Goal: Complete application form

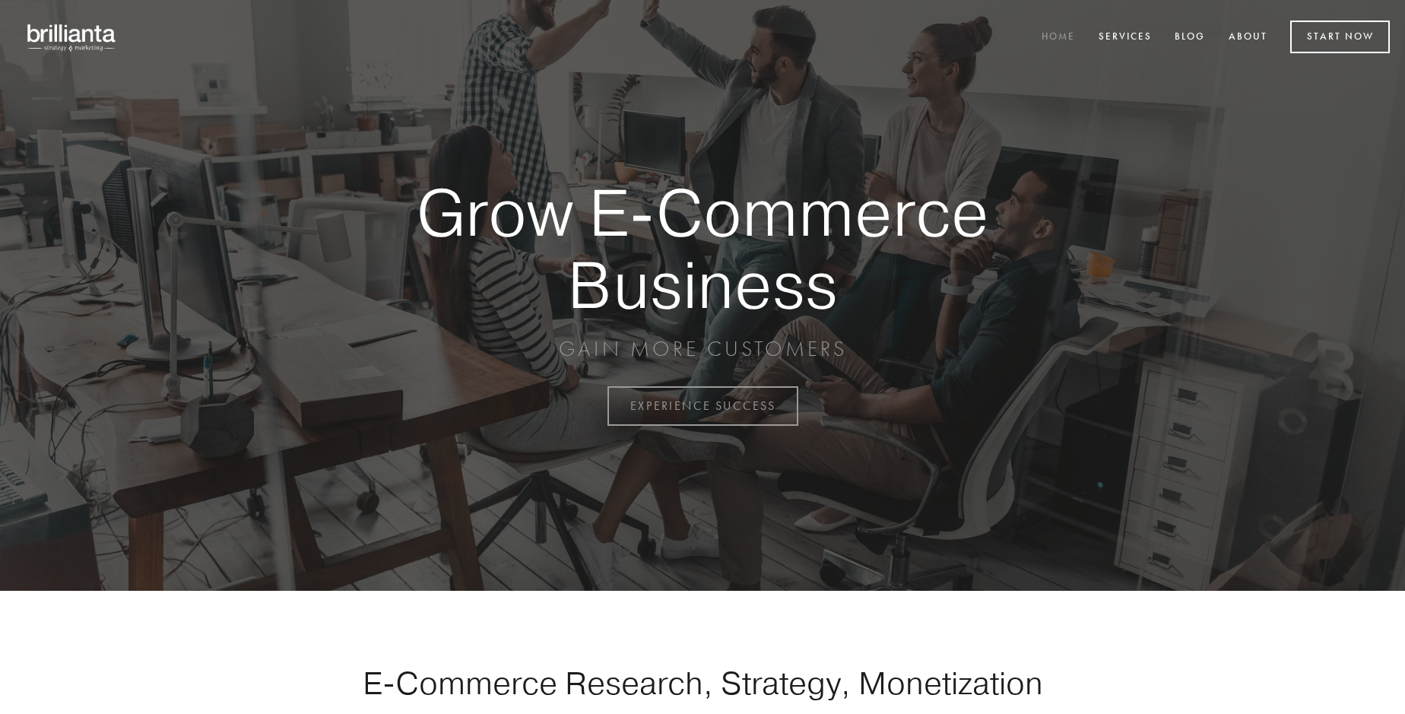
scroll to position [3987, 0]
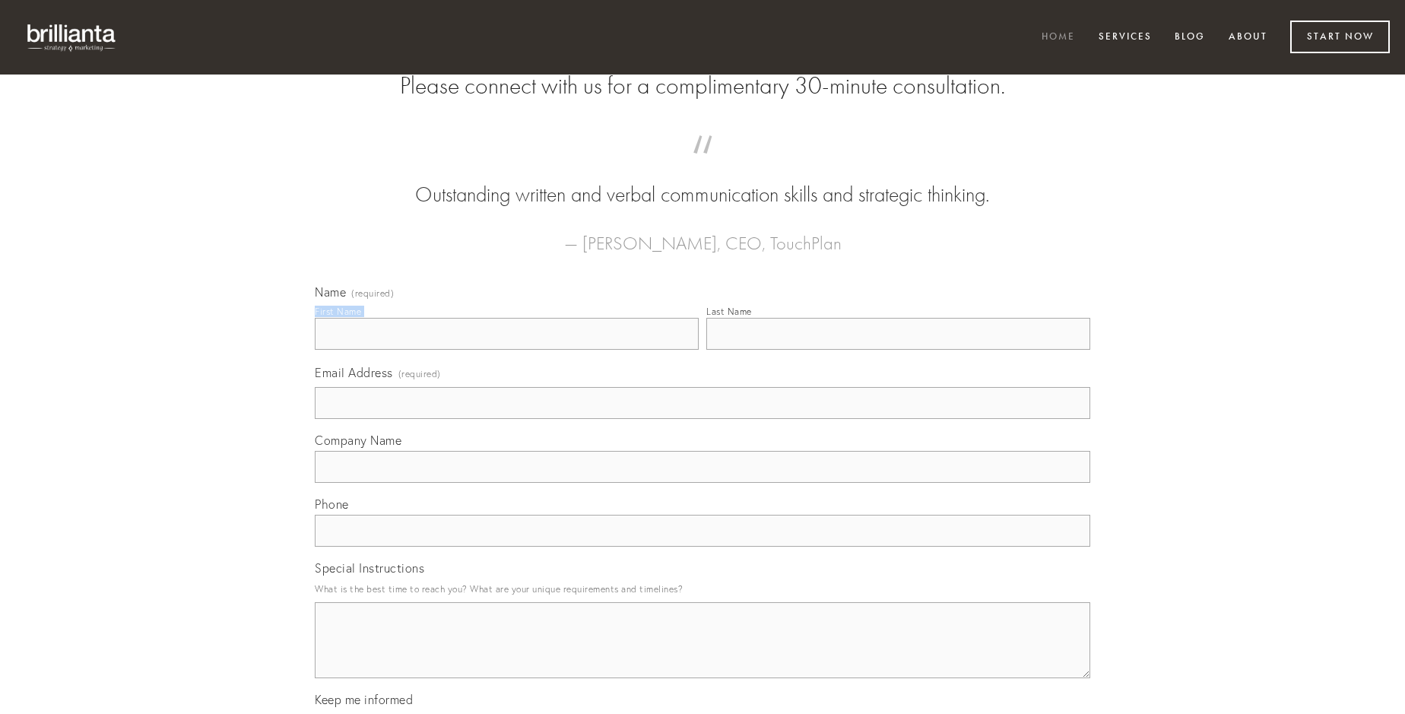
type input "[PERSON_NAME]"
click at [898, 350] on input "Last Name" at bounding box center [899, 334] width 384 height 32
type input "[PERSON_NAME]"
click at [703, 419] on input "Email Address (required)" at bounding box center [703, 403] width 776 height 32
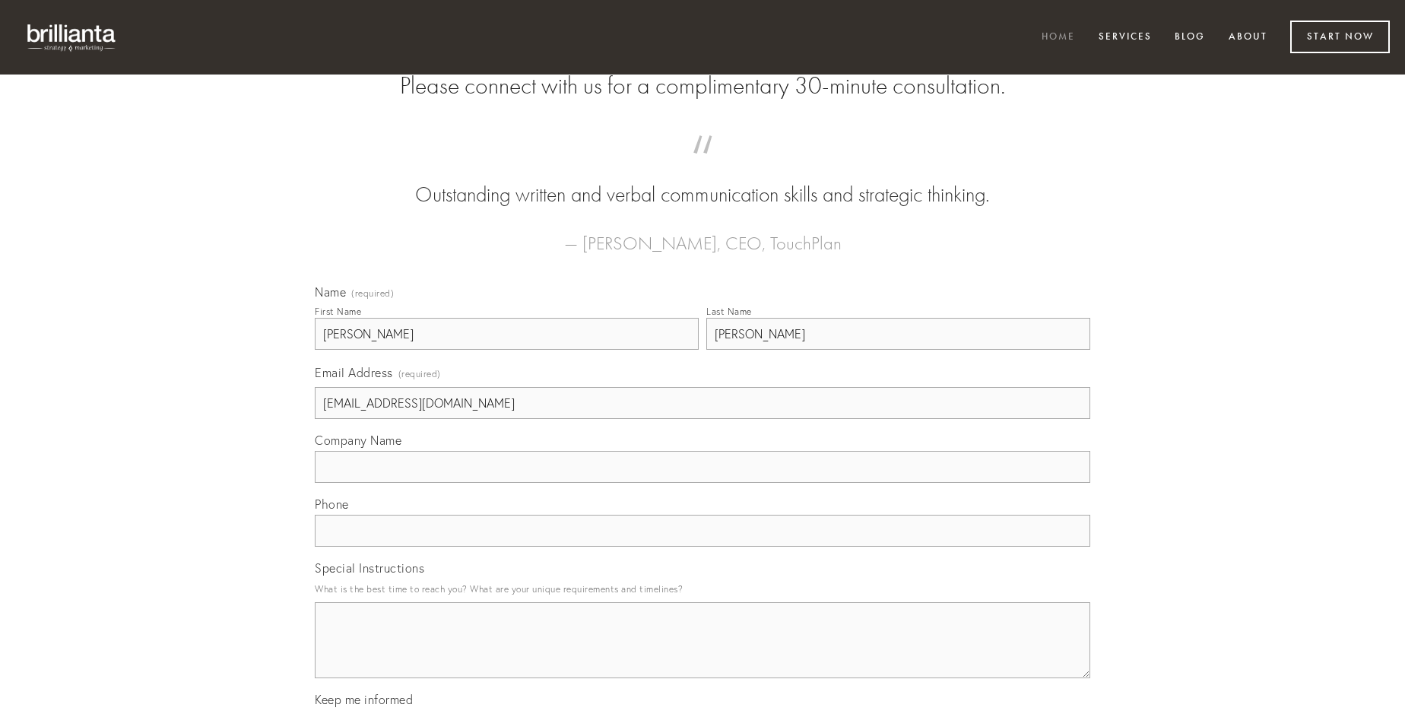
type input "[EMAIL_ADDRESS][DOMAIN_NAME]"
click at [703, 483] on input "Company Name" at bounding box center [703, 467] width 776 height 32
type input "adimpleo"
click at [703, 547] on input "text" at bounding box center [703, 531] width 776 height 32
click at [703, 654] on textarea "Special Instructions" at bounding box center [703, 640] width 776 height 76
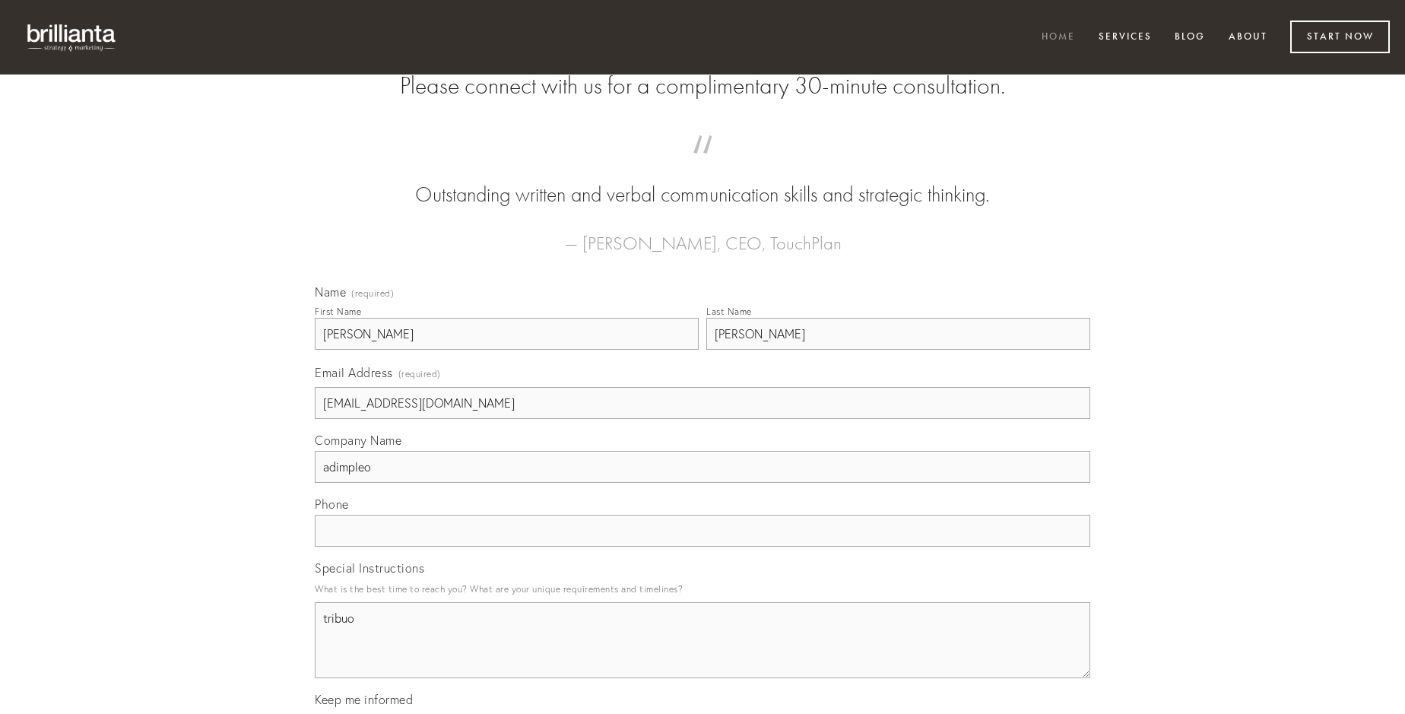
type textarea "tribuo"
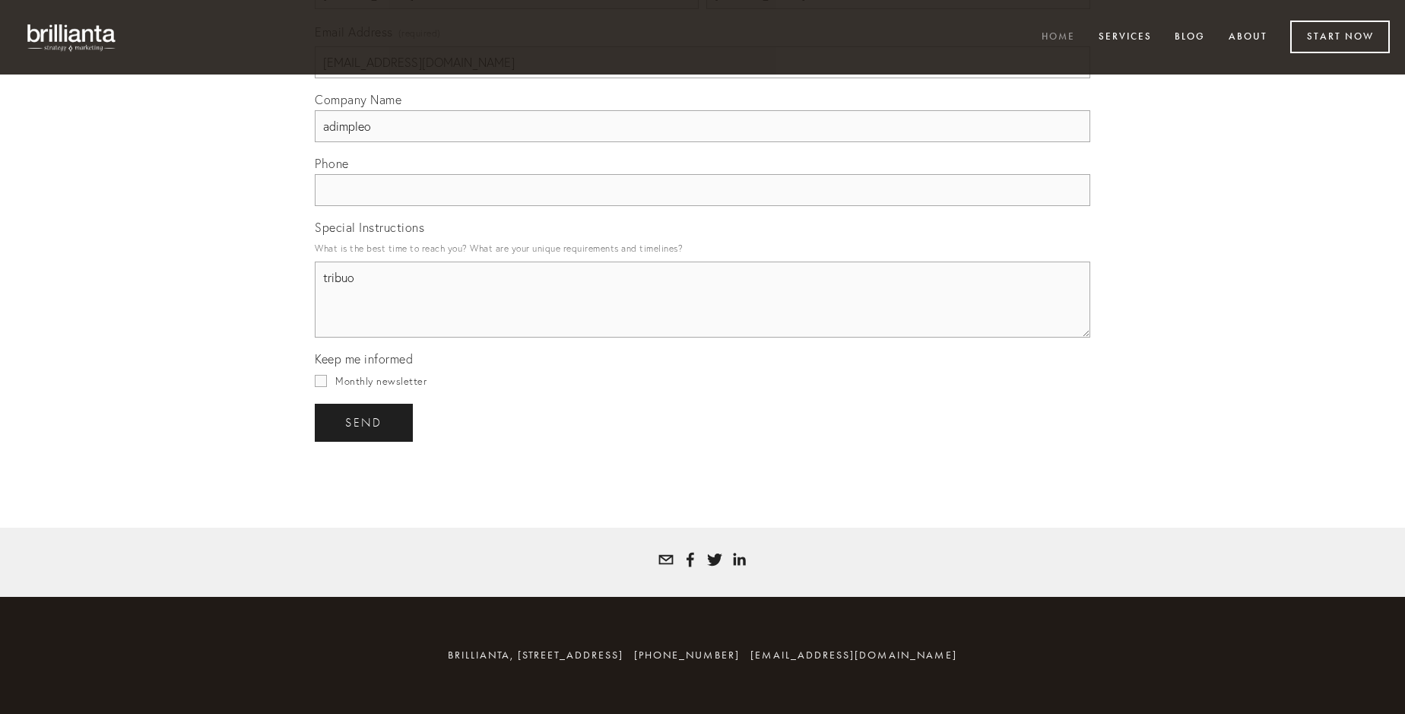
click at [365, 422] on span "send" at bounding box center [363, 423] width 37 height 14
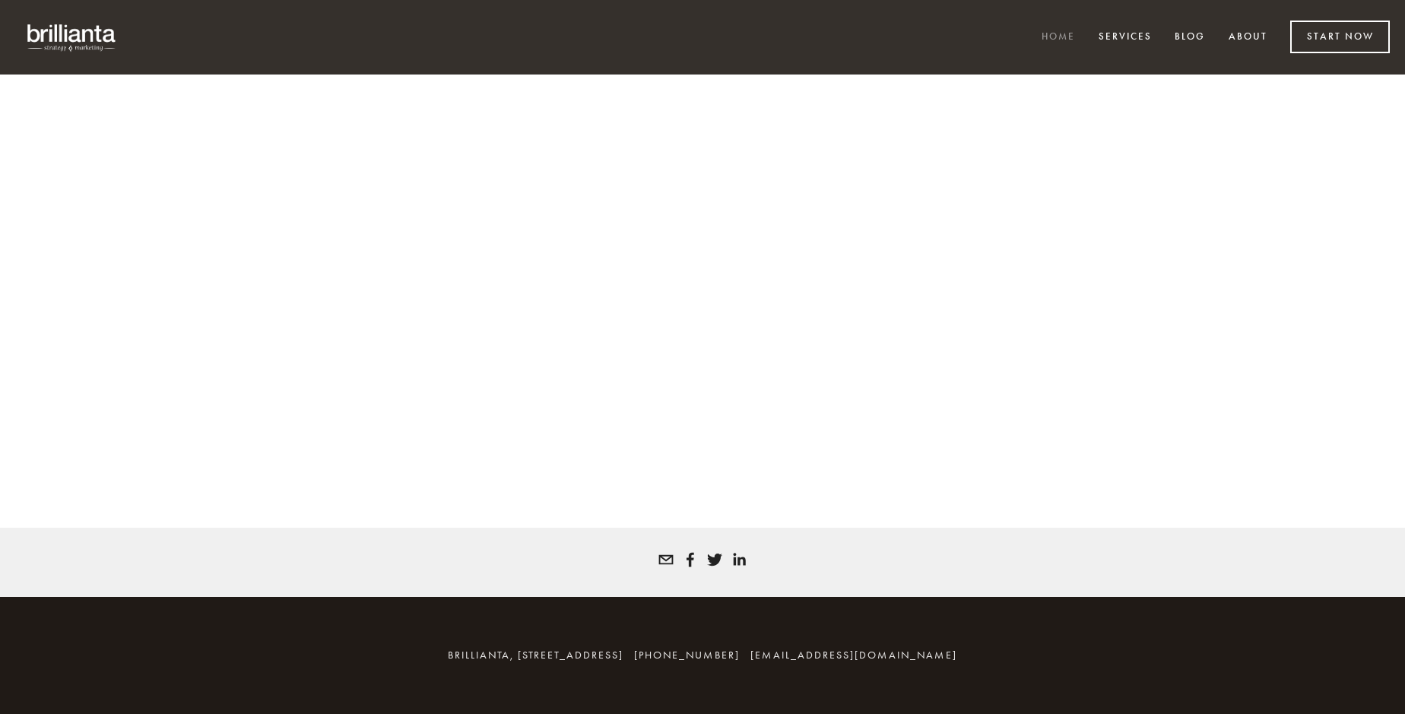
scroll to position [3966, 0]
